Goal: Information Seeking & Learning: Learn about a topic

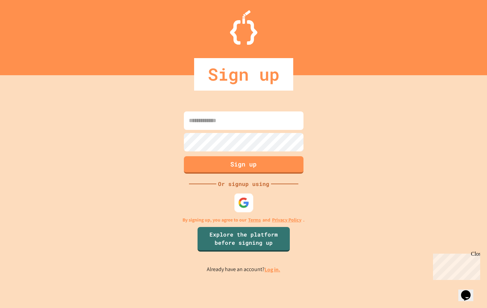
click at [245, 202] on img at bounding box center [243, 202] width 11 height 11
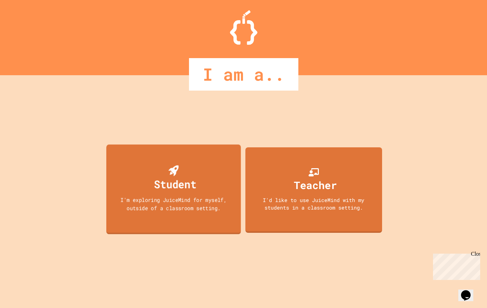
click at [153, 189] on div "Student" at bounding box center [174, 178] width 46 height 27
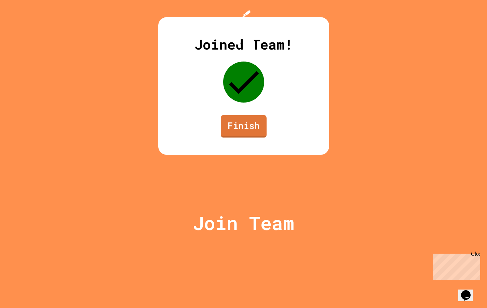
click at [250, 137] on link "Finish" at bounding box center [243, 126] width 46 height 23
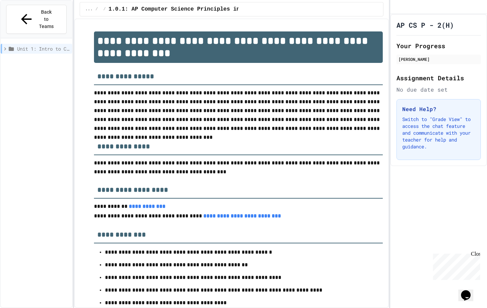
click at [142, 127] on p "**********" at bounding box center [238, 110] width 289 height 44
click at [4, 46] on icon at bounding box center [5, 49] width 6 height 6
click at [43, 70] on span "1.1: Welcome to Computer Science" at bounding box center [45, 73] width 50 height 7
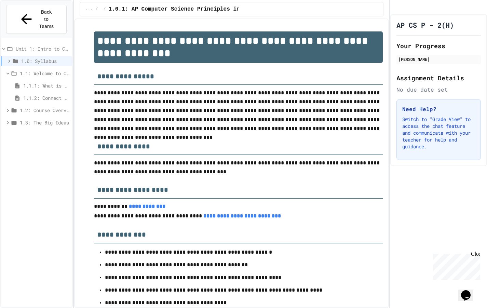
click at [54, 82] on span "1.1.1: What is Computer Science?" at bounding box center [46, 85] width 46 height 7
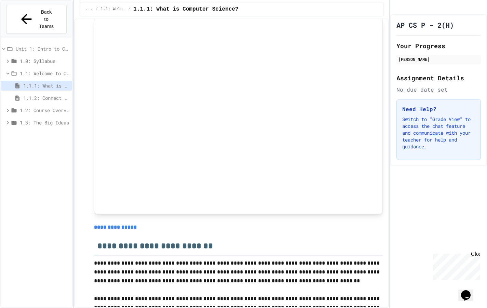
scroll to position [2589, 0]
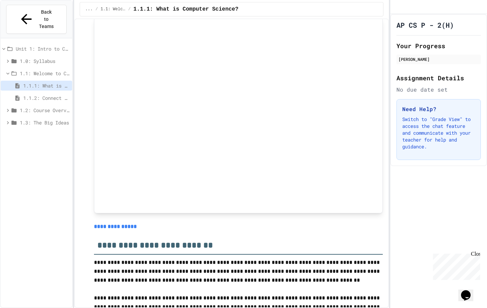
click at [123, 228] on link "**********" at bounding box center [115, 226] width 43 height 5
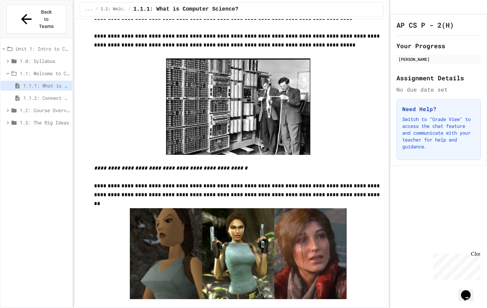
scroll to position [2201, 0]
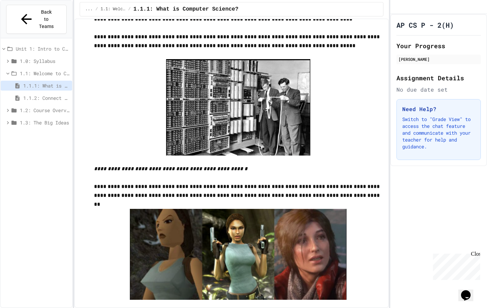
click at [30, 94] on span "1.1.2: Connect with Your World" at bounding box center [46, 97] width 46 height 7
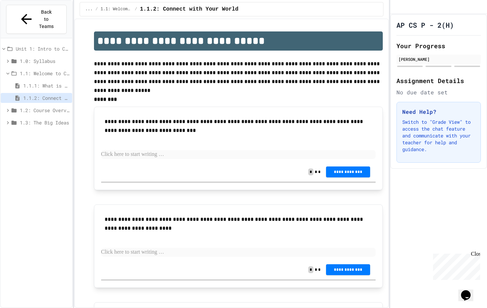
click at [151, 152] on p at bounding box center [238, 154] width 274 height 9
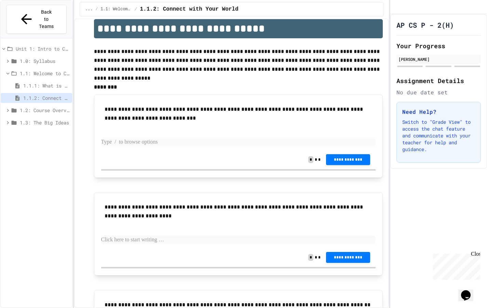
scroll to position [18, 0]
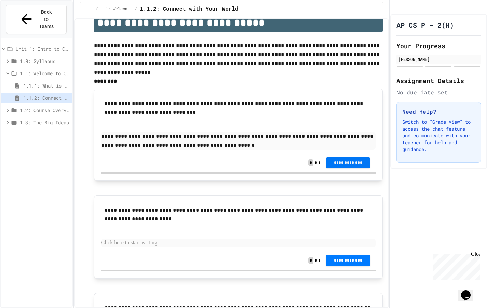
click at [337, 164] on span "**********" at bounding box center [347, 162] width 33 height 5
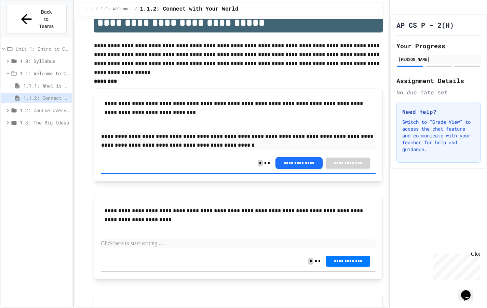
click at [300, 161] on button "**********" at bounding box center [298, 163] width 47 height 12
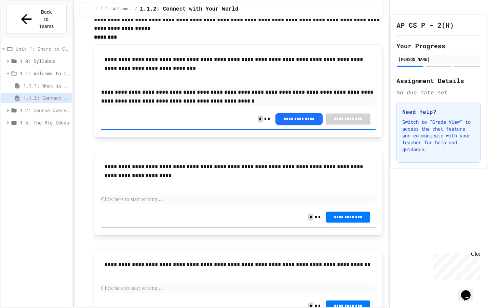
scroll to position [66, 0]
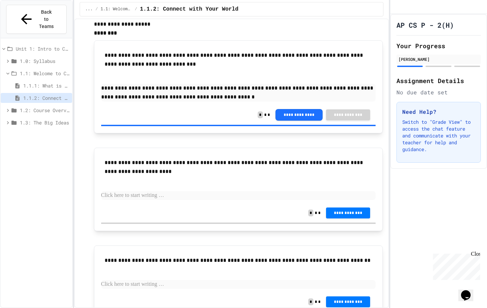
click at [179, 199] on p at bounding box center [238, 195] width 274 height 9
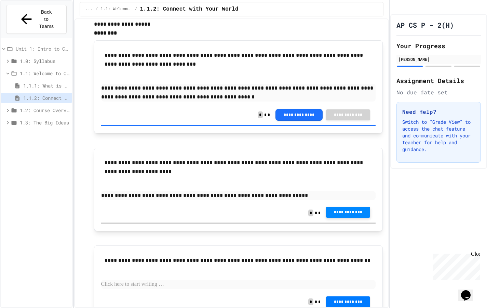
click at [336, 210] on button "**********" at bounding box center [348, 212] width 44 height 11
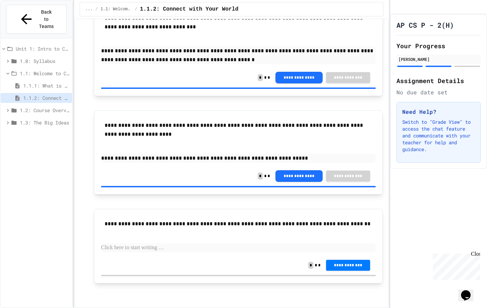
scroll to position [0, 0]
click at [167, 246] on p at bounding box center [238, 247] width 274 height 9
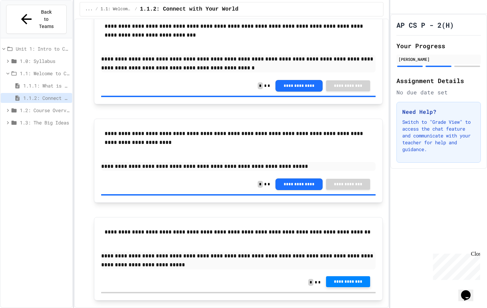
click at [355, 282] on span "**********" at bounding box center [347, 281] width 33 height 5
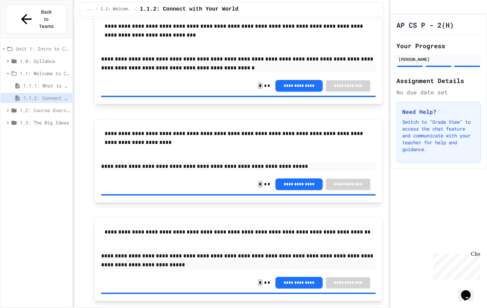
click at [21, 105] on div "1.2: Course Overview and the AP Exam" at bounding box center [36, 110] width 71 height 10
click at [38, 119] on span "1.2.1: Course Overview" at bounding box center [46, 122] width 46 height 7
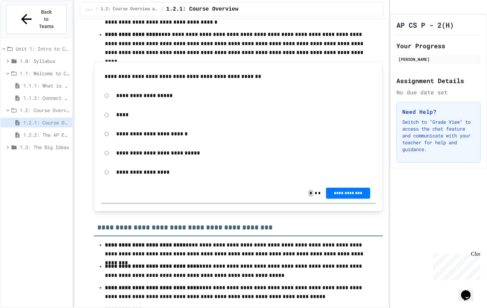
scroll to position [668, 0]
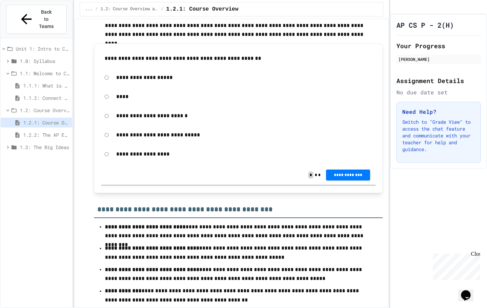
click at [109, 71] on div "**********" at bounding box center [238, 78] width 274 height 16
click at [329, 169] on button "**********" at bounding box center [348, 174] width 44 height 11
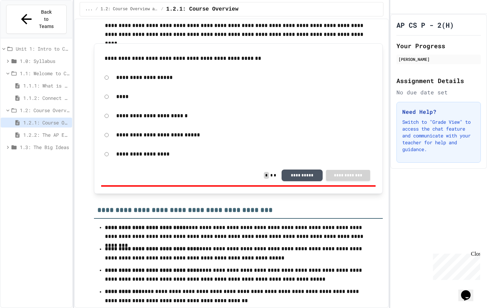
click at [290, 169] on button "**********" at bounding box center [301, 175] width 41 height 12
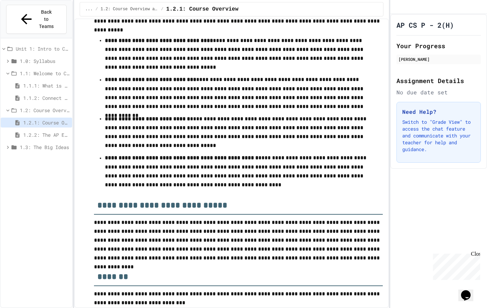
scroll to position [1063, 0]
click at [19, 132] on icon at bounding box center [17, 135] width 6 height 6
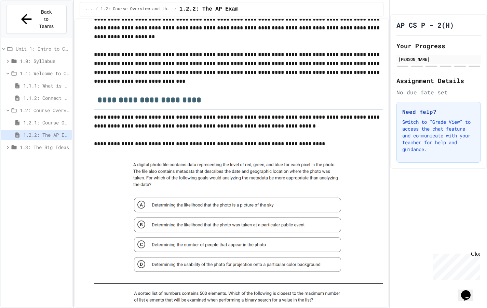
scroll to position [45, 0]
click at [158, 207] on img at bounding box center [238, 218] width 217 height 118
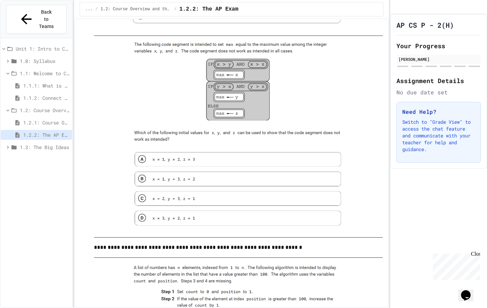
scroll to position [641, 0]
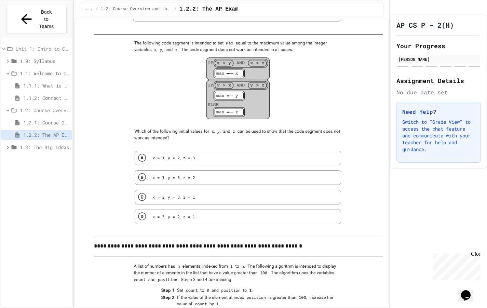
click at [307, 216] on img at bounding box center [238, 135] width 217 height 190
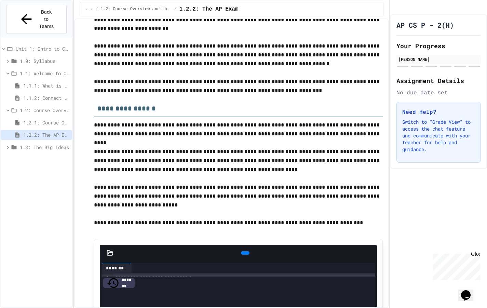
scroll to position [1178, 0]
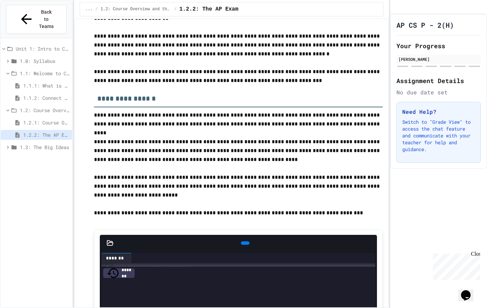
click at [28, 131] on span "1.2.2: The AP Exam" at bounding box center [46, 134] width 46 height 7
click at [19, 120] on icon at bounding box center [17, 122] width 4 height 5
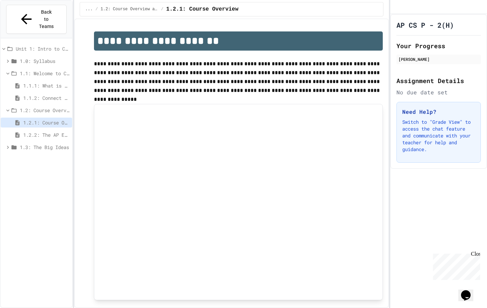
scroll to position [19, 0]
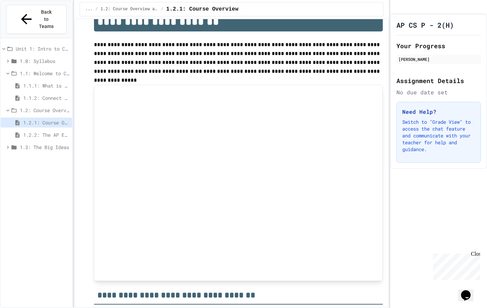
click at [17, 132] on icon at bounding box center [17, 135] width 6 height 6
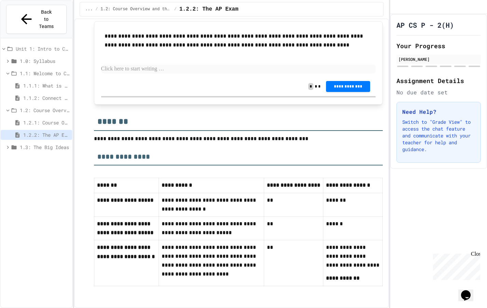
scroll to position [2750, 0]
click at [6, 144] on icon at bounding box center [8, 147] width 6 height 6
click at [32, 156] on span "1.3.1: Big Idea 1 - Creative Development" at bounding box center [46, 159] width 46 height 7
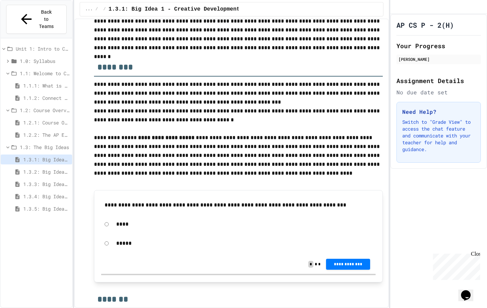
scroll to position [50, 0]
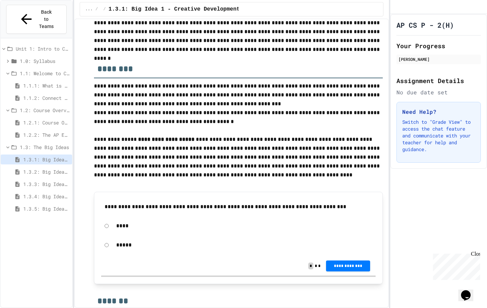
click at [6, 142] on div "1.3: The Big Ideas" at bounding box center [36, 147] width 71 height 10
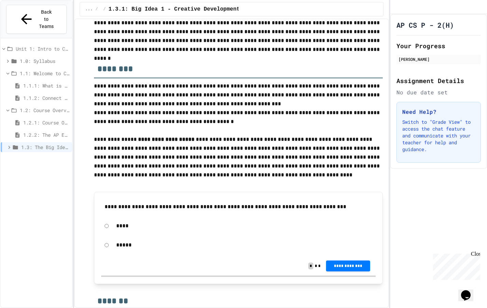
click at [23, 117] on div "1.2.1: Course Overview" at bounding box center [36, 122] width 71 height 10
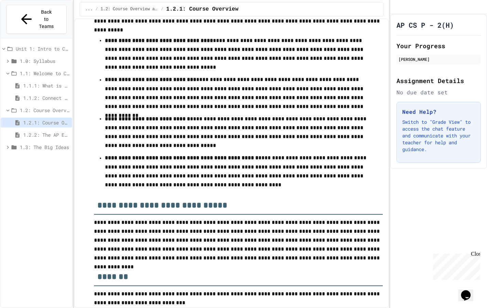
scroll to position [1063, 0]
click at [6, 144] on icon at bounding box center [8, 147] width 6 height 6
click at [31, 156] on span "1.3.1: Big Idea 1 - Creative Development" at bounding box center [46, 159] width 46 height 7
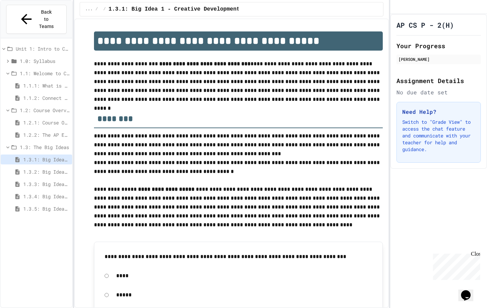
scroll to position [19, 0]
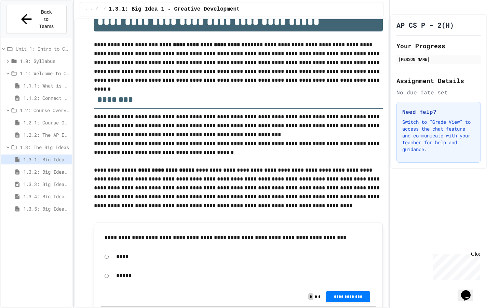
click at [33, 131] on span "1.2.2: The AP Exam" at bounding box center [46, 134] width 46 height 7
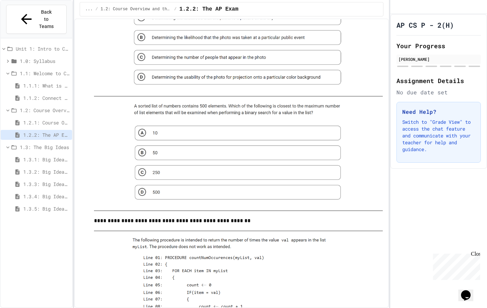
scroll to position [234, 0]
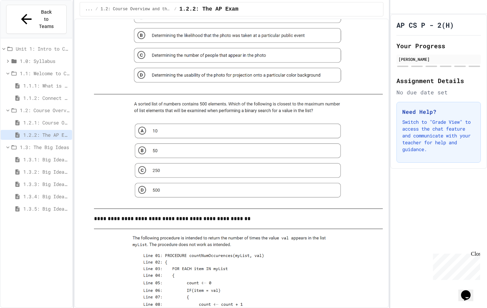
click at [39, 156] on span "1.3.1: Big Idea 1 - Creative Development" at bounding box center [46, 159] width 46 height 7
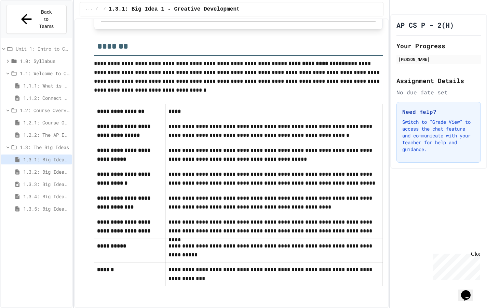
scroll to position [309, 0]
